Goal: Task Accomplishment & Management: Manage account settings

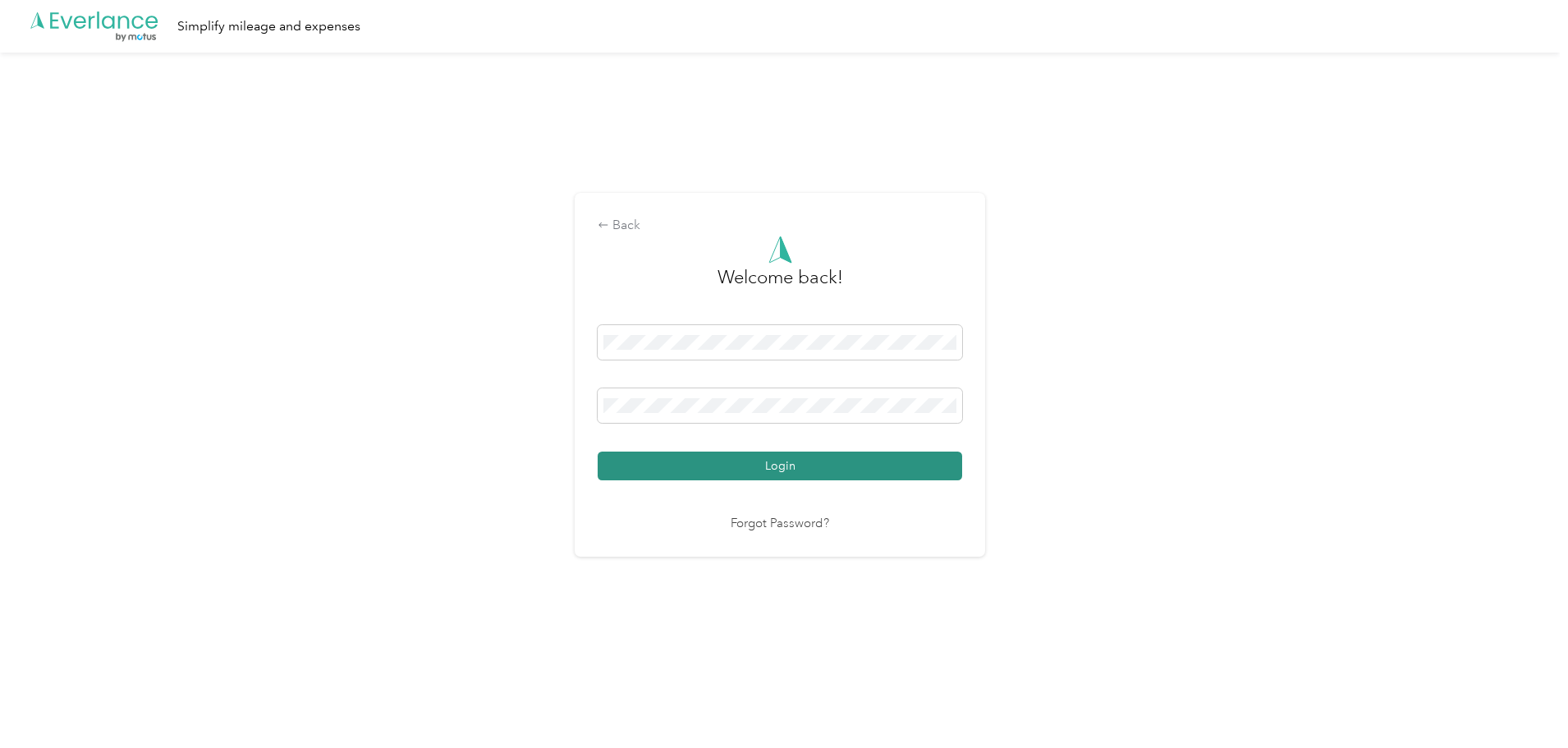
click at [728, 467] on button "Login" at bounding box center [780, 466] width 364 height 28
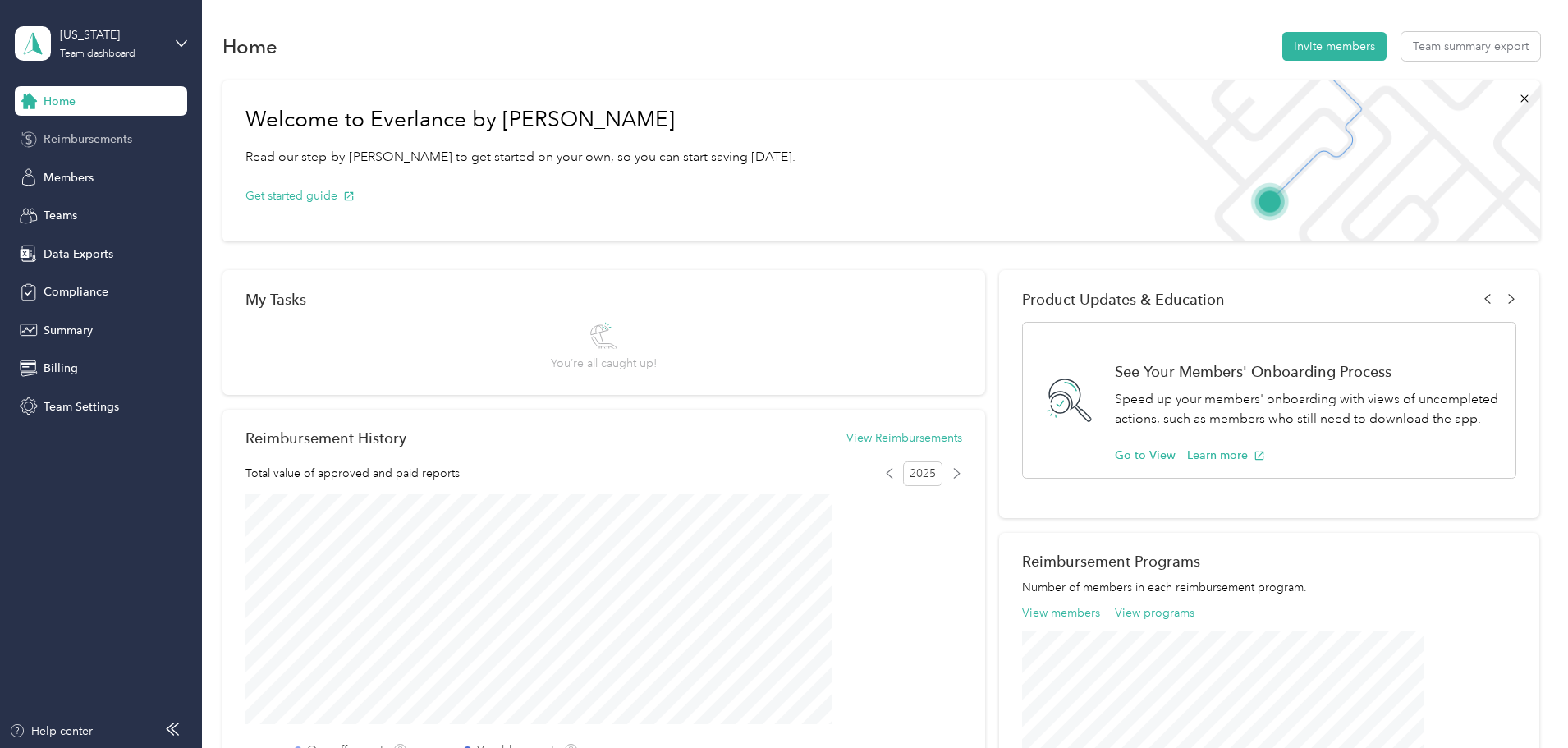
click at [116, 140] on span "Reimbursements" at bounding box center [88, 139] width 89 height 18
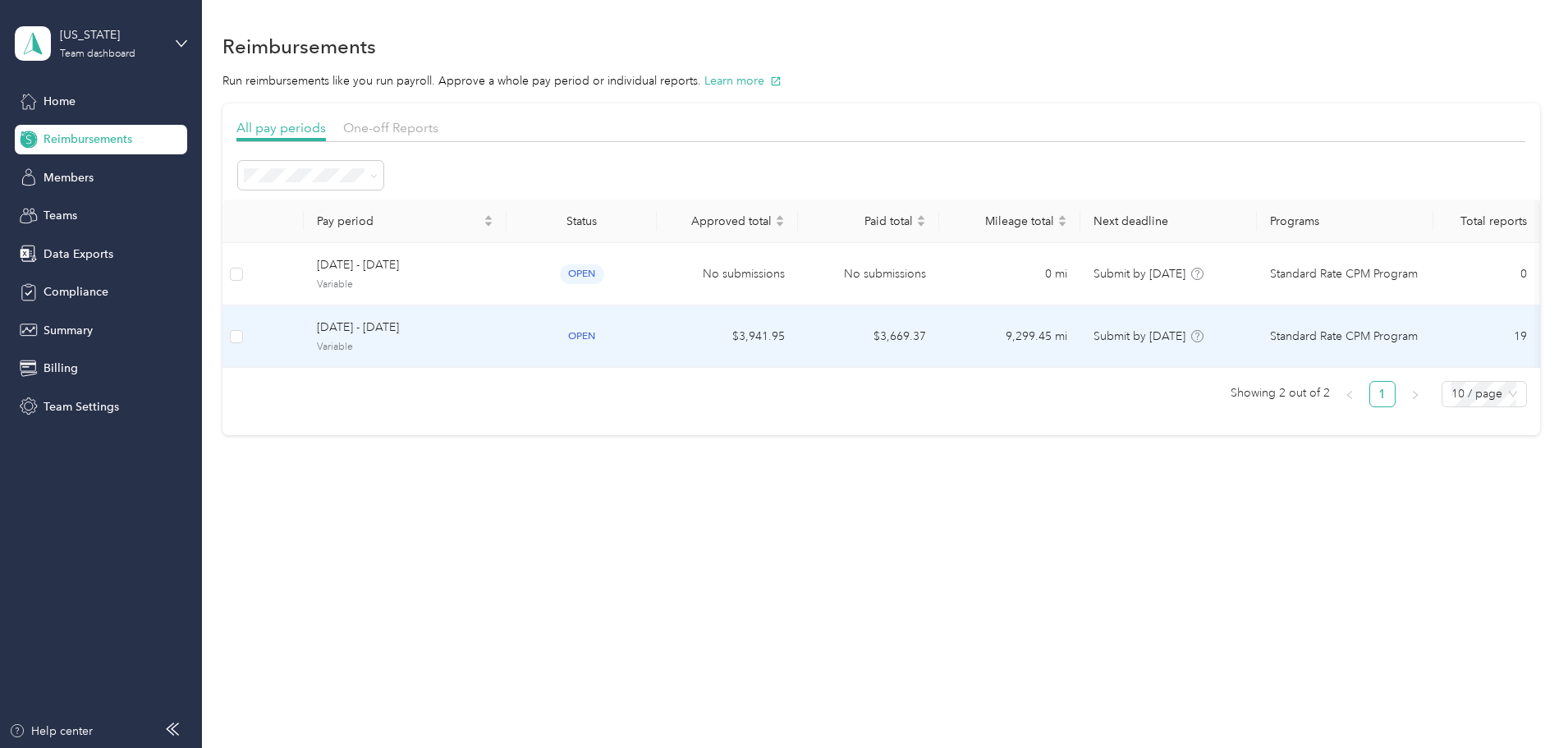
click at [493, 343] on span "Variable" at bounding box center [405, 348] width 176 height 15
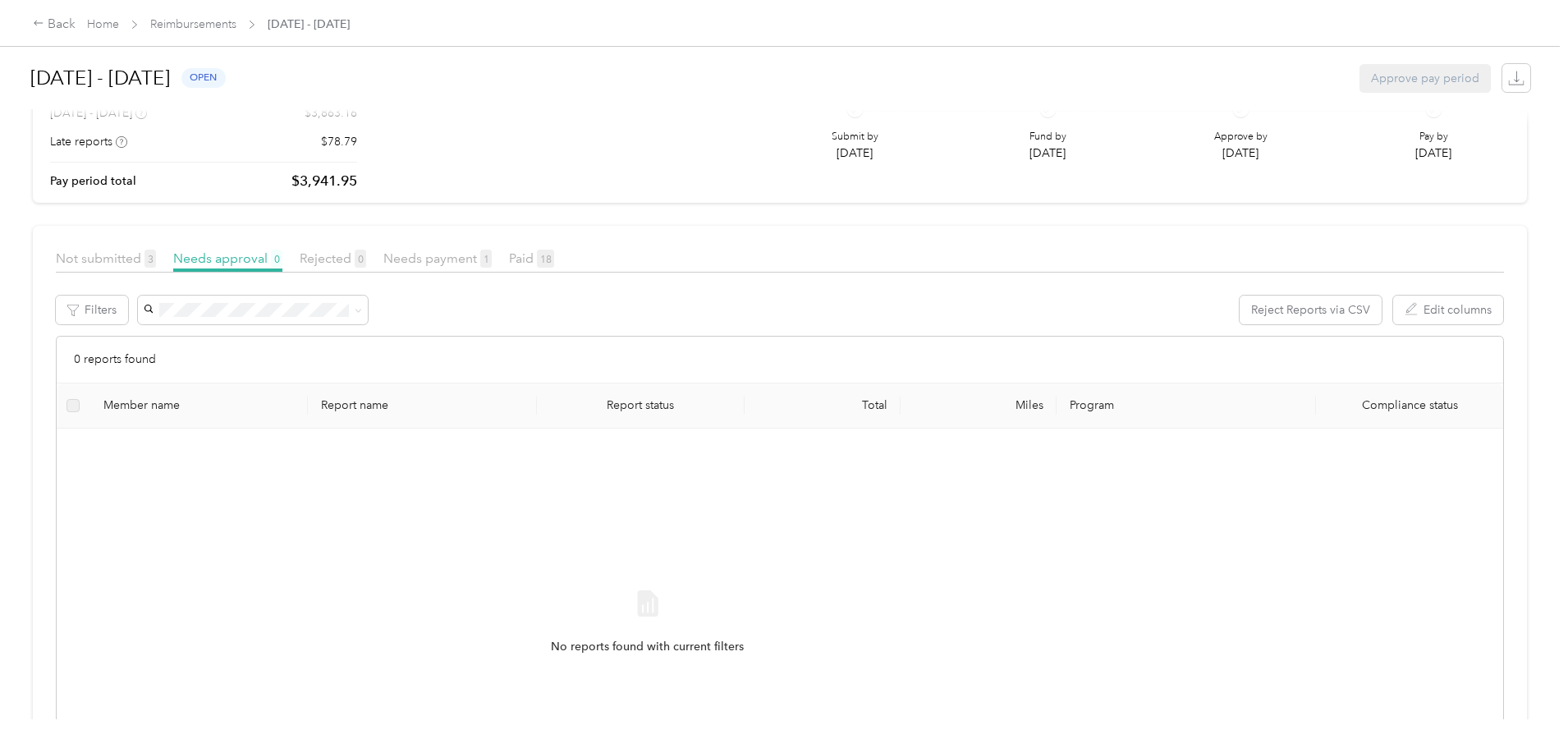
scroll to position [55, 0]
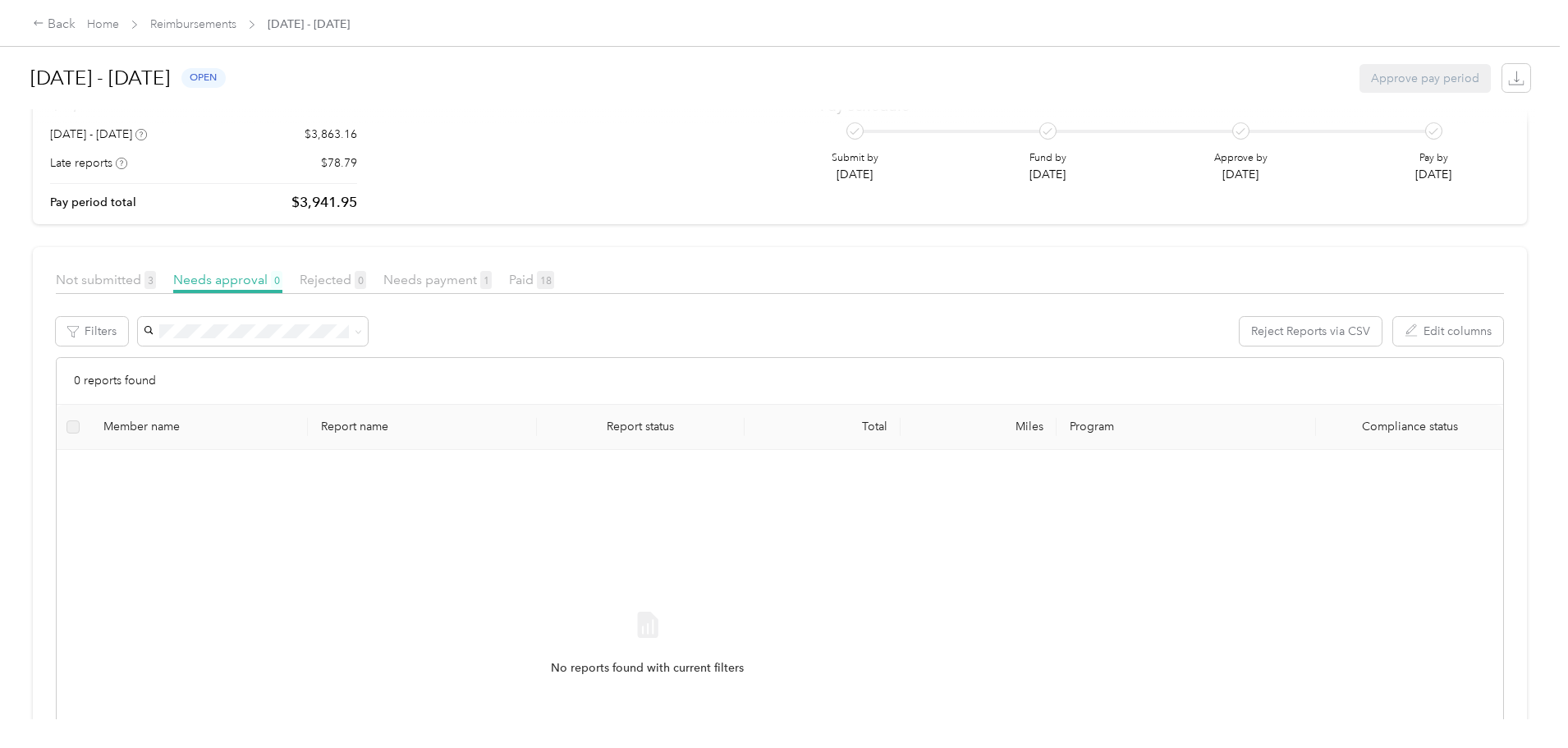
click at [359, 267] on article "Not submitted 3 Needs approval 0 Rejected 0 Needs payment 1 Paid 18 Filters Rej…" at bounding box center [779, 569] width 1494 height 644
click at [283, 282] on span "Needs approval 0" at bounding box center [227, 279] width 109 height 16
click at [491, 285] on span "Needs payment 1" at bounding box center [438, 279] width 109 height 16
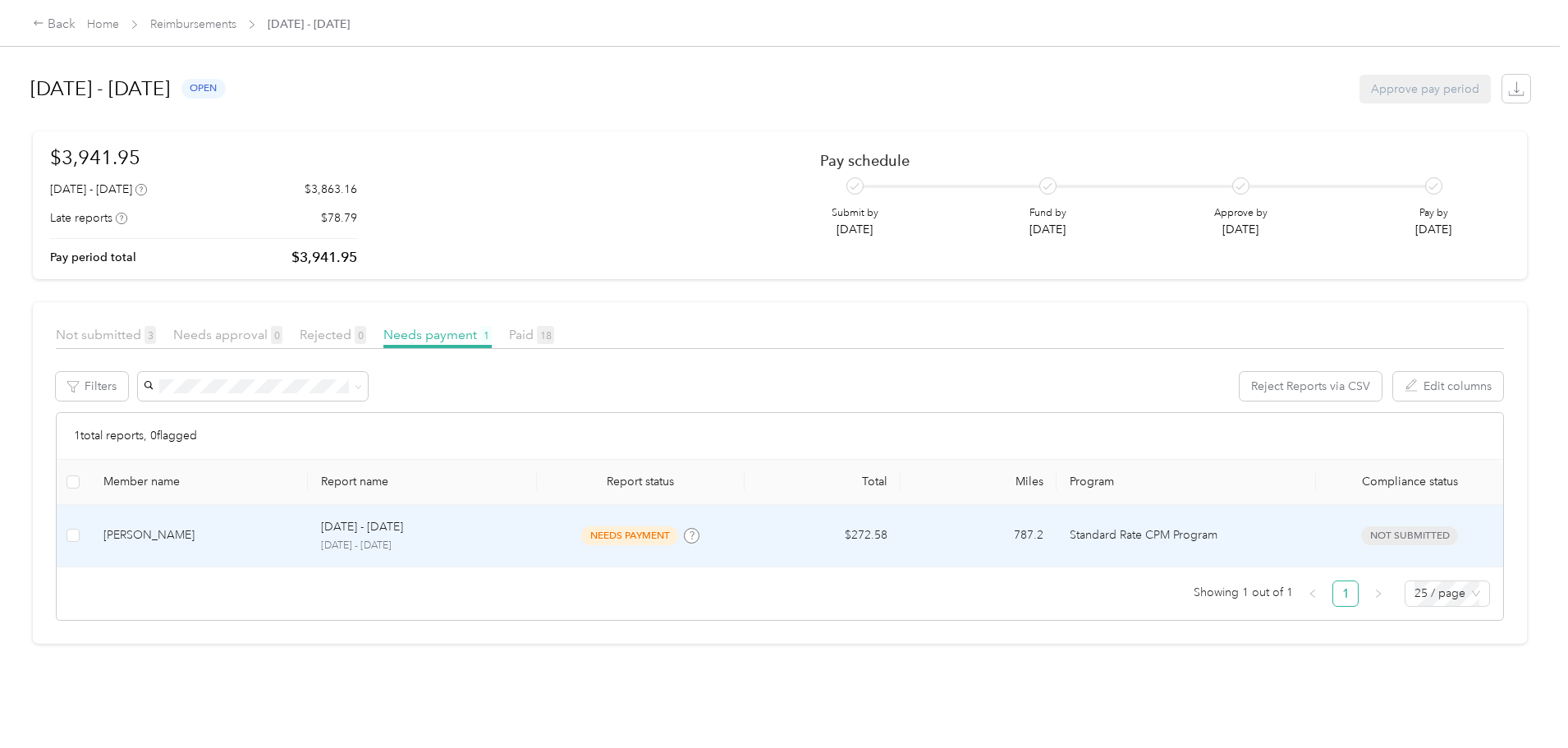
click at [523, 548] on p "[DATE] - [DATE]" at bounding box center [422, 546] width 202 height 15
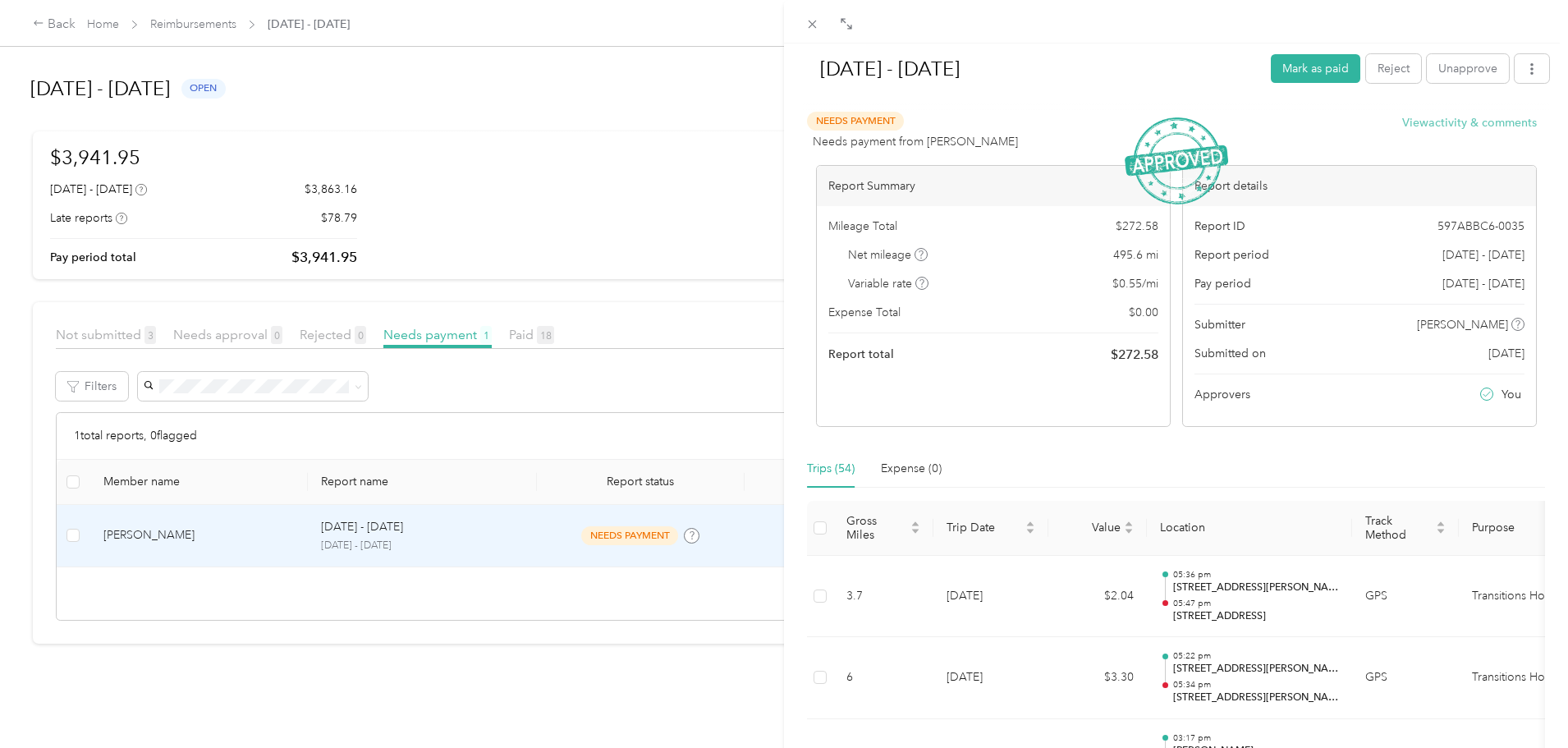
click at [1476, 130] on button "View activity & comments" at bounding box center [1469, 123] width 135 height 18
